Goal: Task Accomplishment & Management: Manage account settings

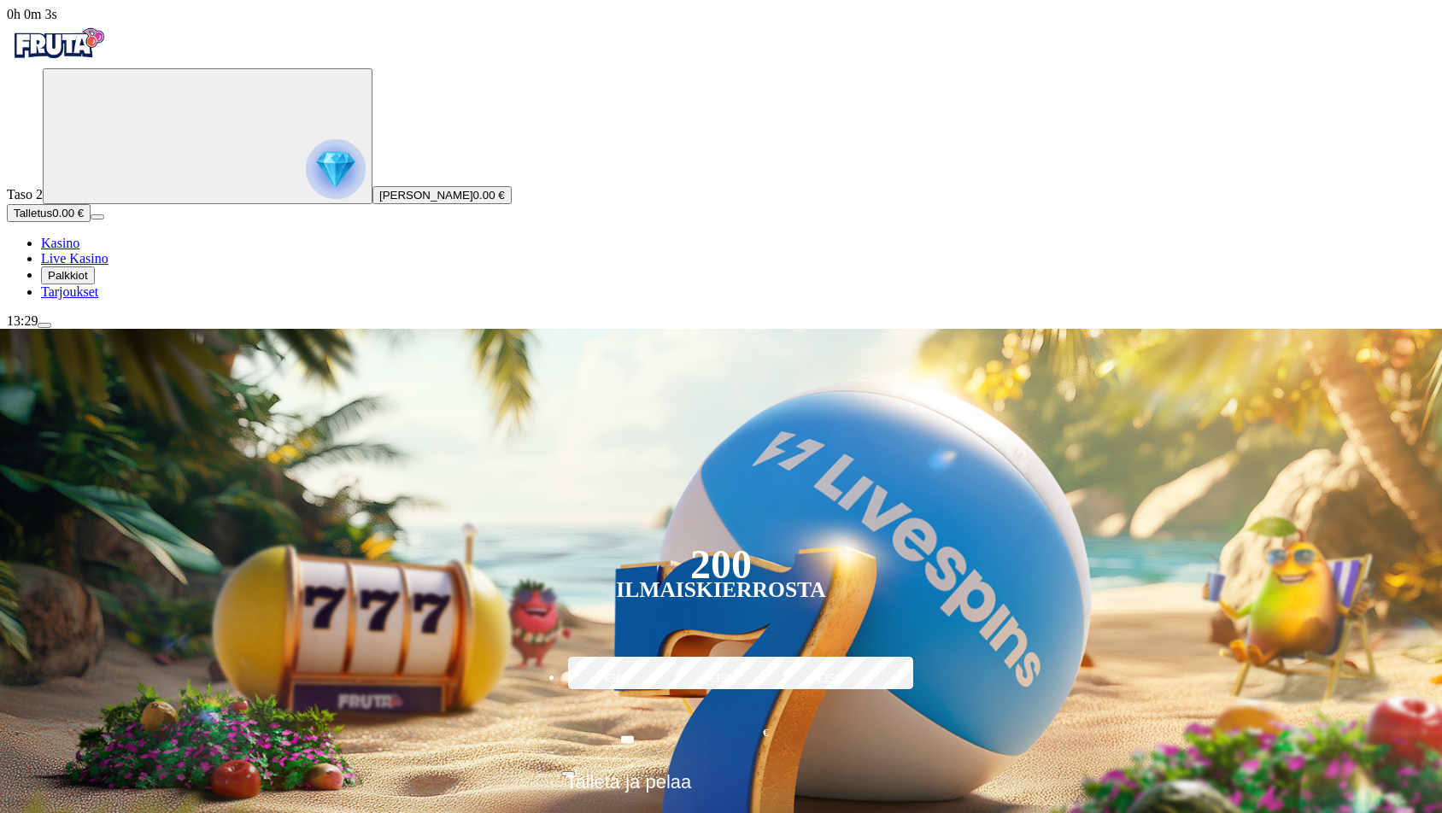
click at [85, 282] on span "Palkkiot" at bounding box center [68, 275] width 40 height 13
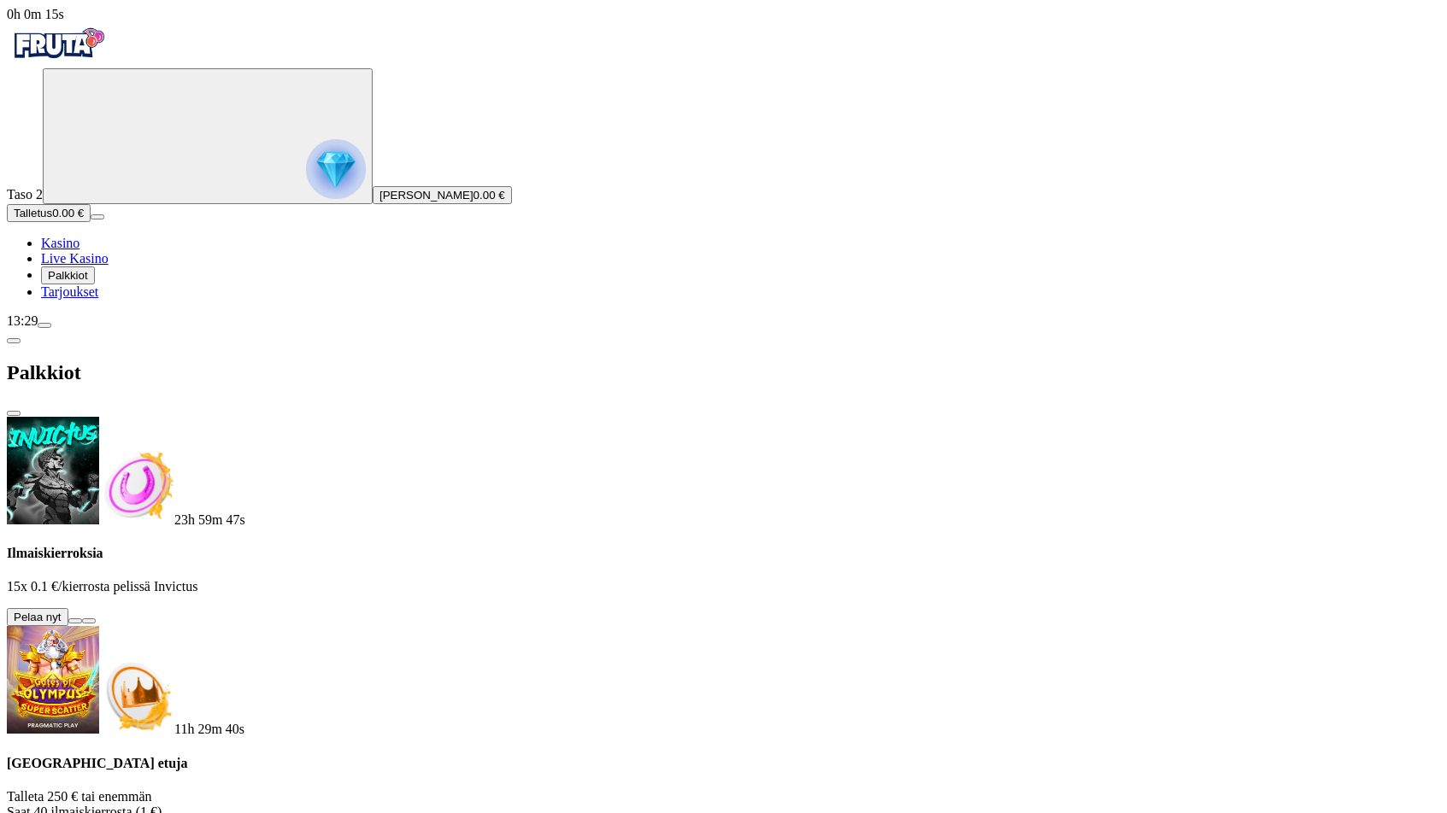
click at [82, 619] on button at bounding box center [75, 621] width 14 height 5
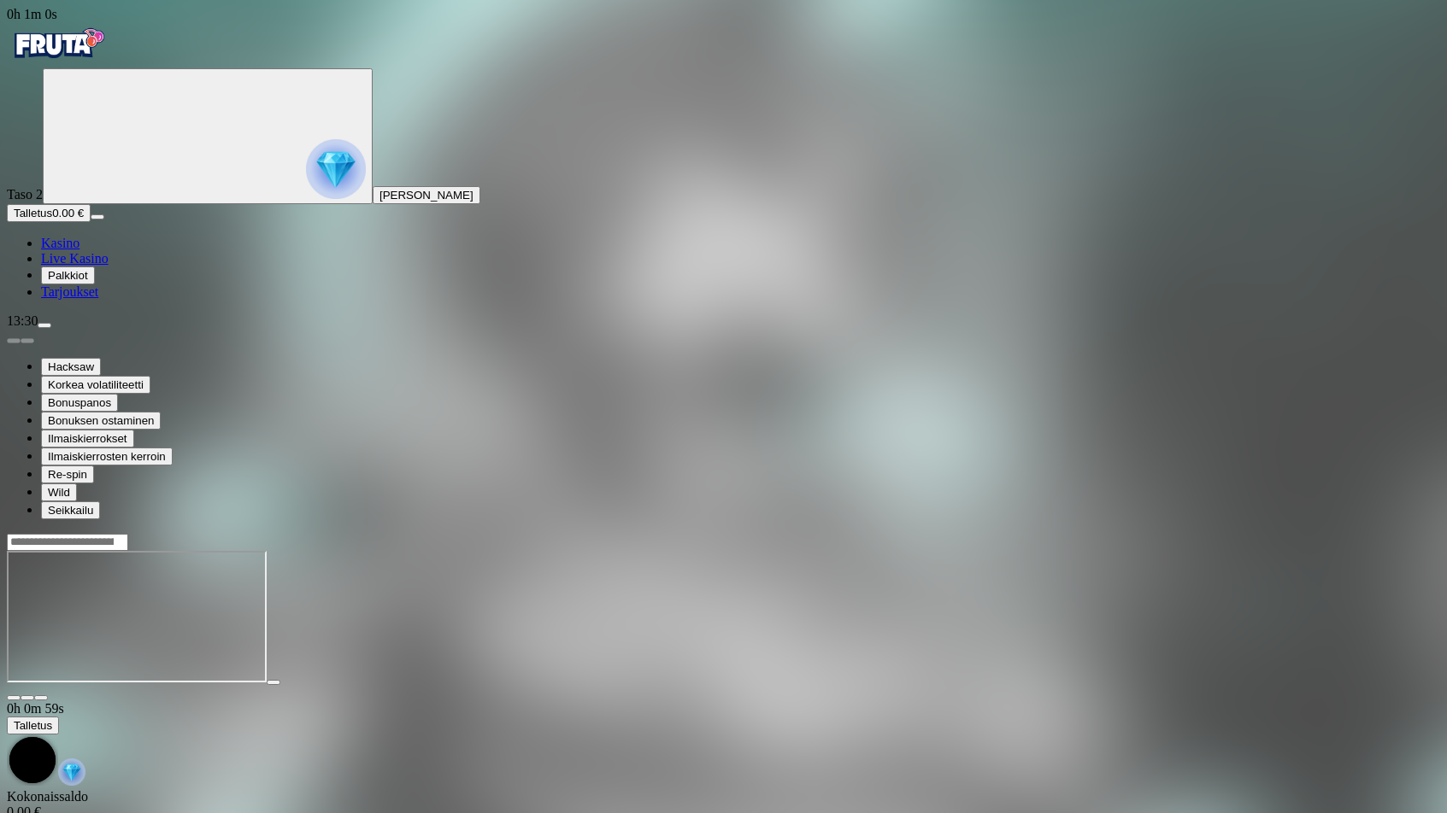
click at [88, 282] on span "Palkkiot" at bounding box center [68, 275] width 40 height 13
